Goal: Obtain resource: Obtain resource

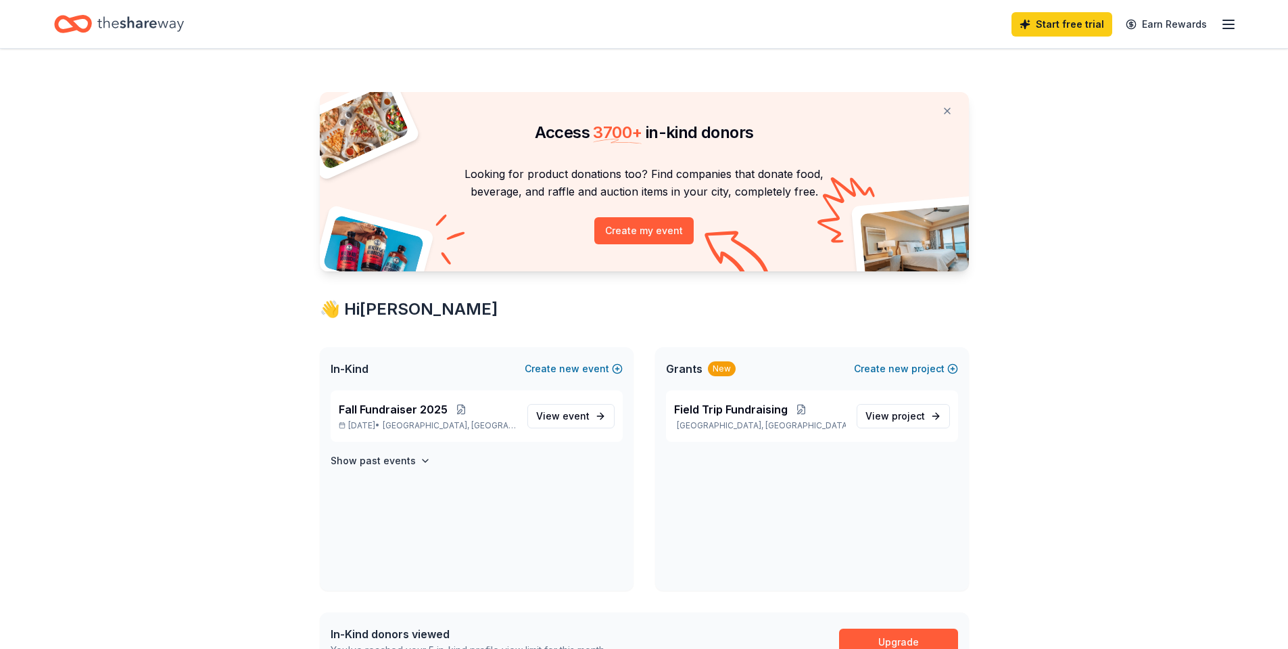
drag, startPoint x: 1242, startPoint y: 26, endPoint x: 1231, endPoint y: 23, distance: 11.3
click at [1239, 25] on div "Start free trial Earn Rewards" at bounding box center [644, 24] width 1288 height 48
click at [1231, 22] on icon "button" at bounding box center [1229, 24] width 16 height 16
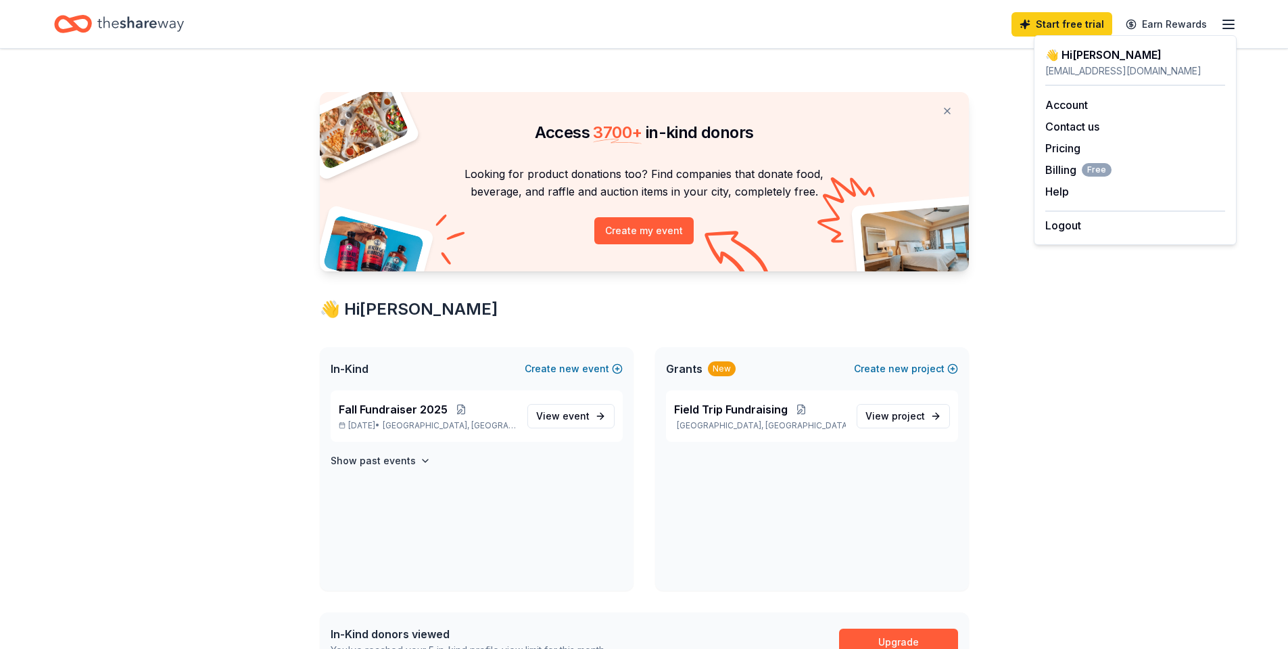
drag, startPoint x: 1001, startPoint y: 436, endPoint x: 991, endPoint y: 432, distance: 10.9
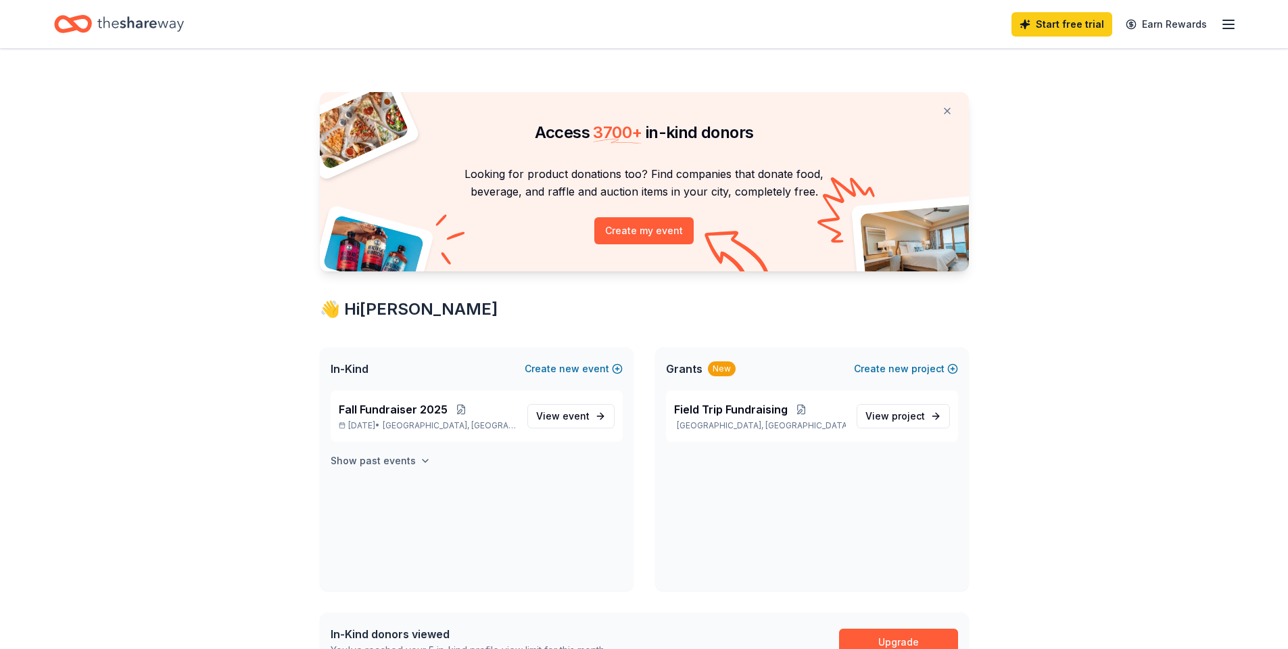
click at [413, 458] on button "Show past events" at bounding box center [381, 460] width 100 height 16
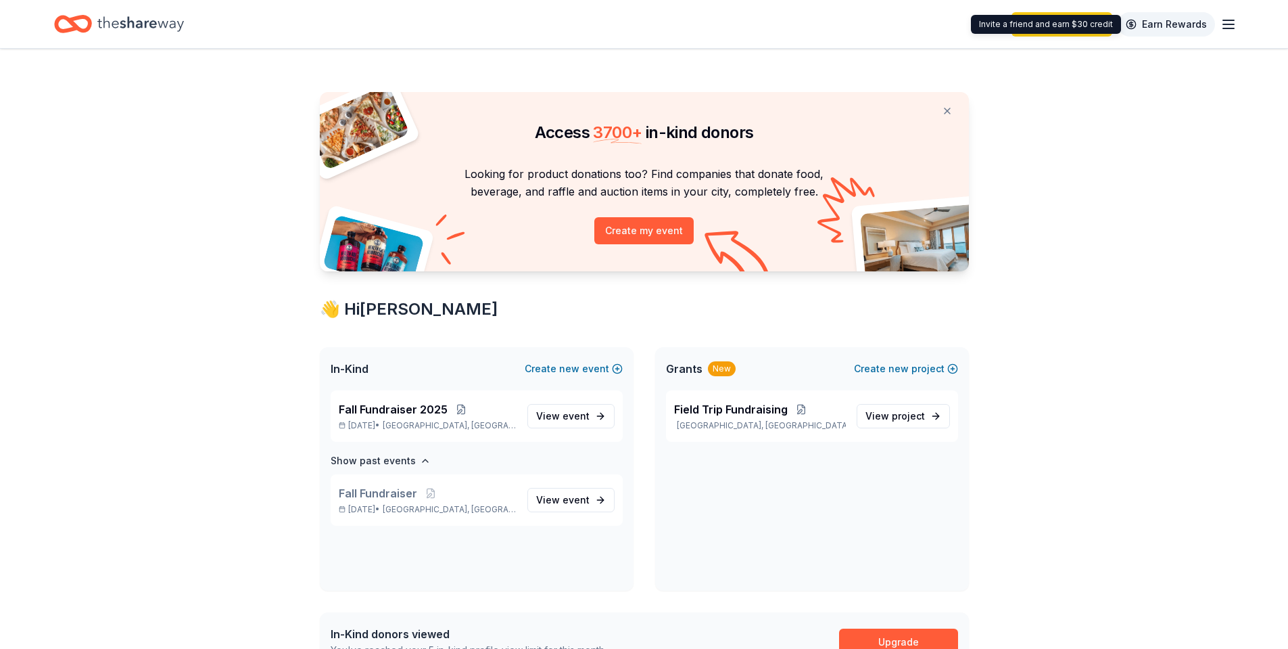
click at [1179, 28] on link "Earn Rewards" at bounding box center [1166, 24] width 97 height 24
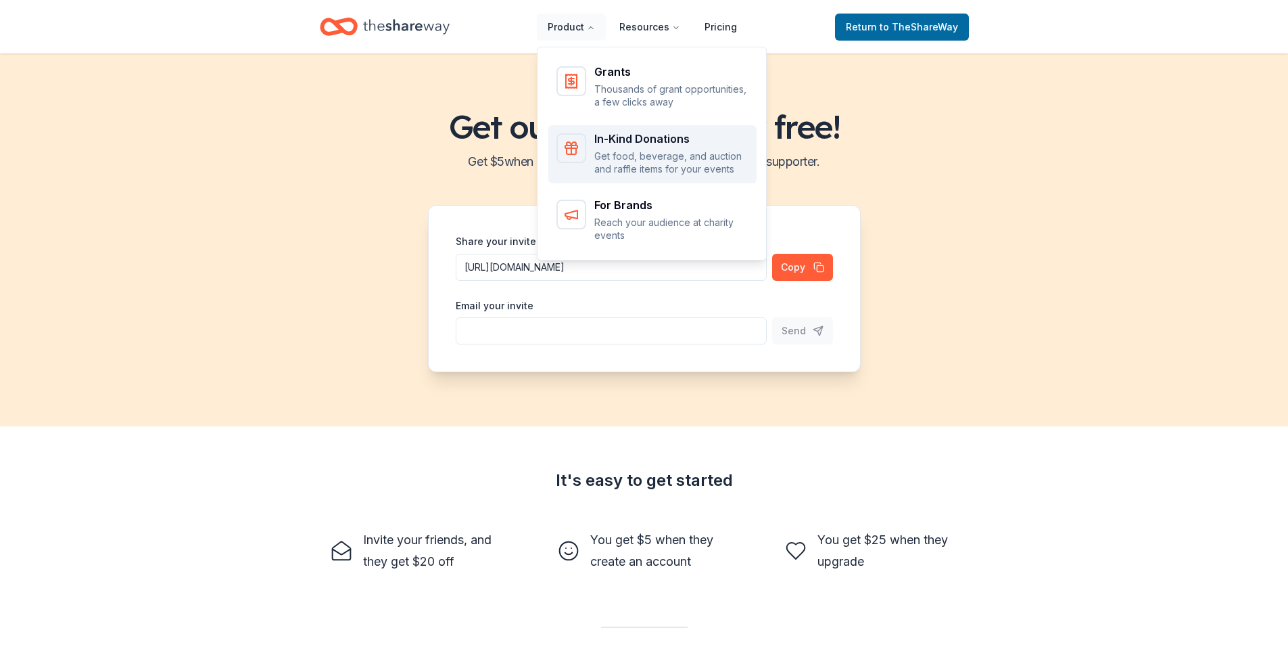
click at [620, 149] on p "Get food, beverage, and auction and raffle items for your events" at bounding box center [672, 162] width 154 height 26
